Goal: Information Seeking & Learning: Learn about a topic

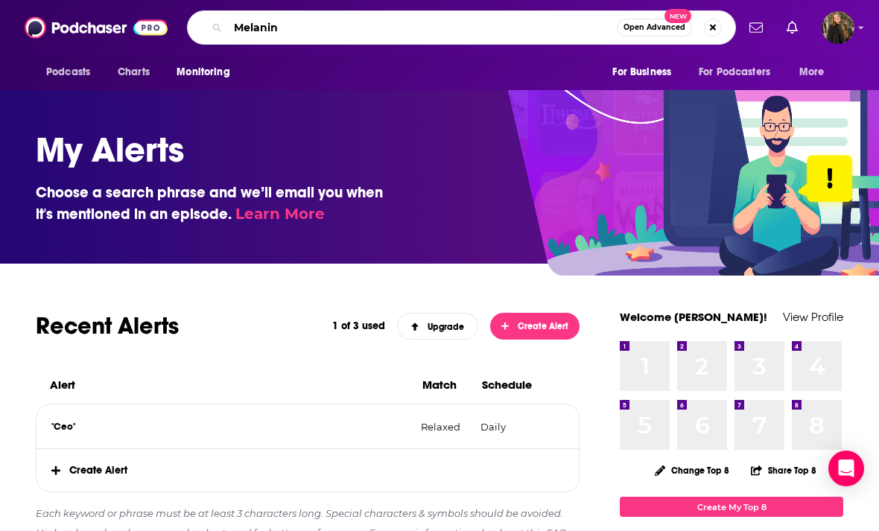
type input "Melanin money"
click at [561, 33] on input "Melanin money" at bounding box center [422, 28] width 389 height 24
click at [372, 34] on input "Melanin money" at bounding box center [422, 28] width 389 height 24
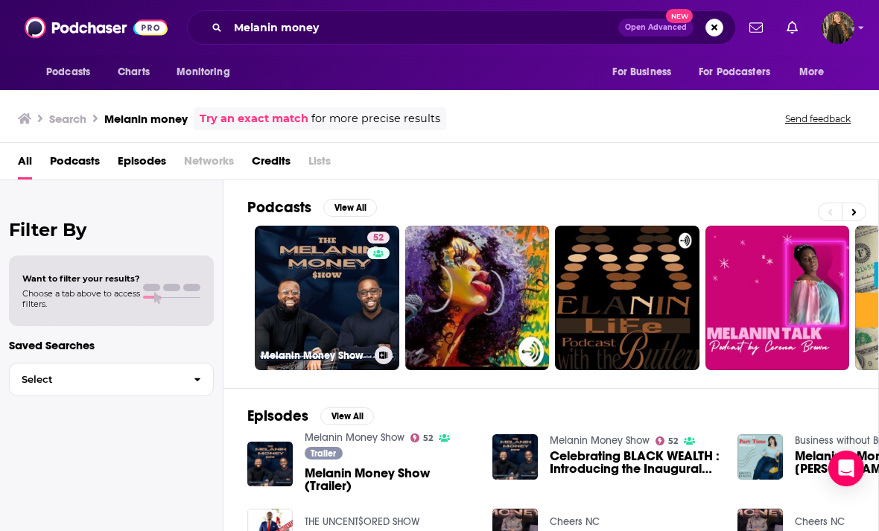
click at [368, 323] on div "52" at bounding box center [380, 289] width 26 height 115
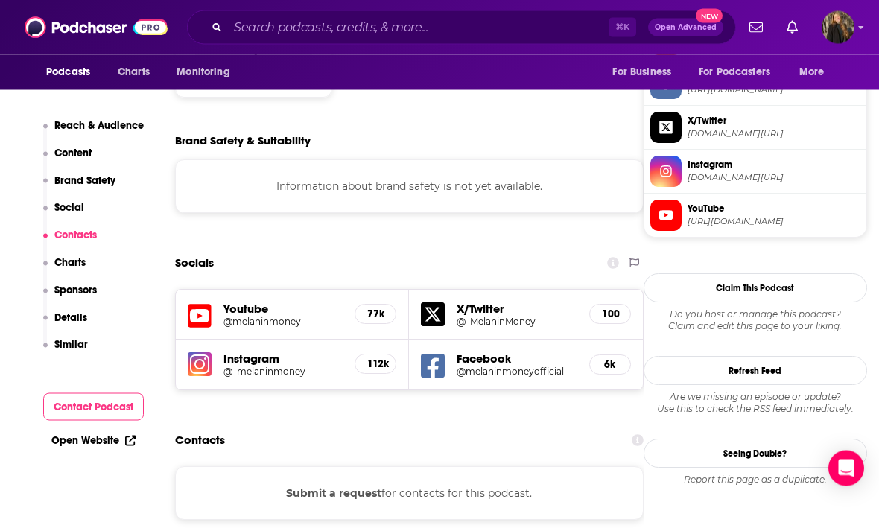
scroll to position [1294, 0]
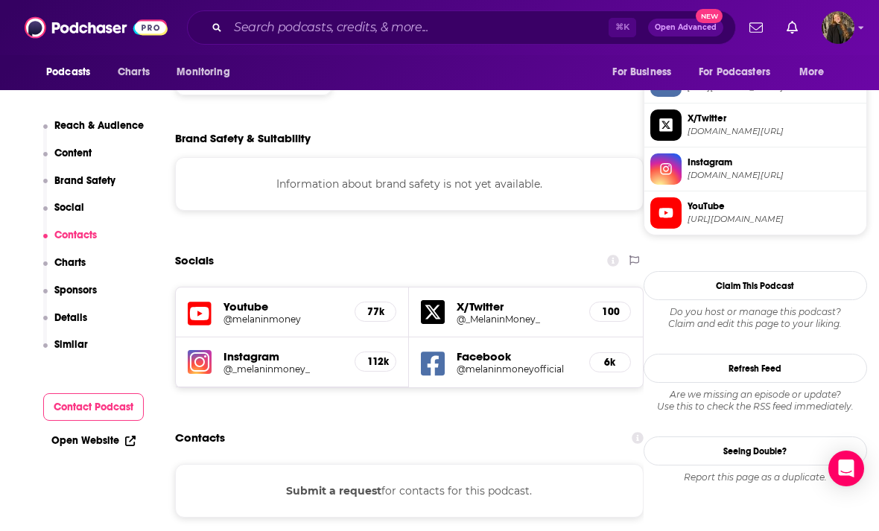
click at [377, 483] on button "Submit a request" at bounding box center [333, 491] width 95 height 16
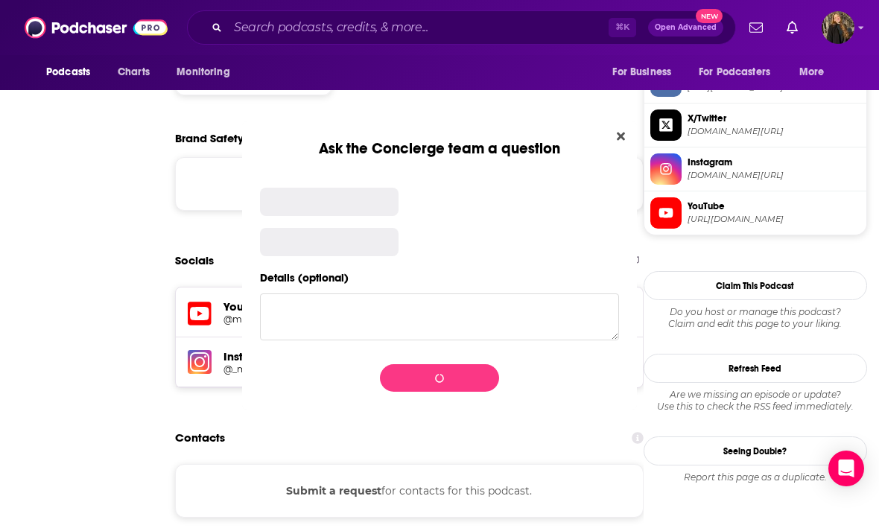
scroll to position [0, 0]
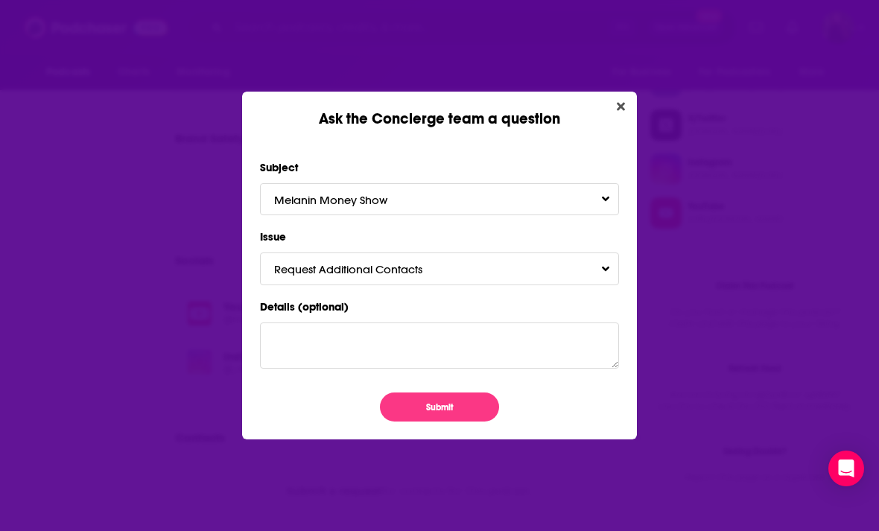
click at [617, 101] on icon "Close" at bounding box center [621, 107] width 8 height 12
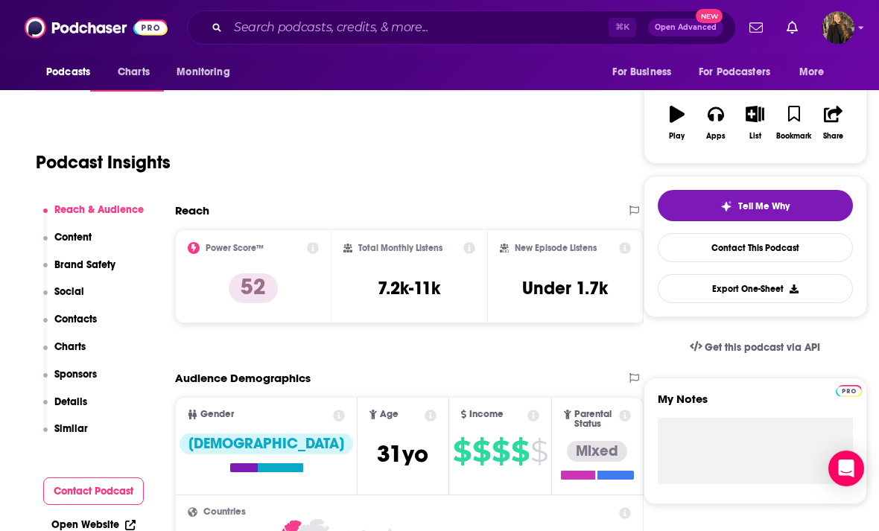
scroll to position [212, 0]
